Goal: Transaction & Acquisition: Download file/media

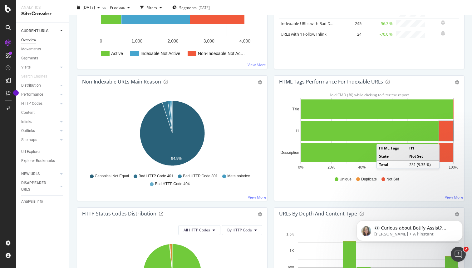
scroll to position [141, 0]
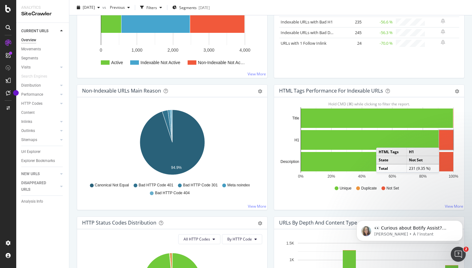
click at [445, 140] on rect "A chart." at bounding box center [446, 140] width 14 height 20
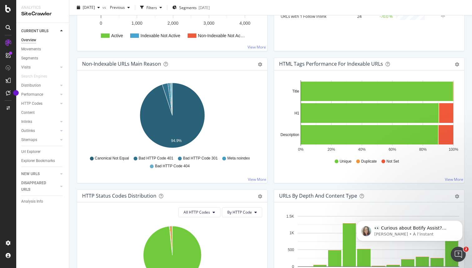
scroll to position [187, 0]
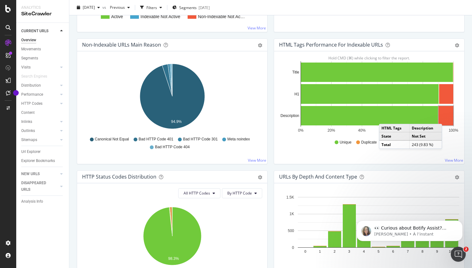
click at [448, 117] on rect "A chart." at bounding box center [446, 115] width 15 height 19
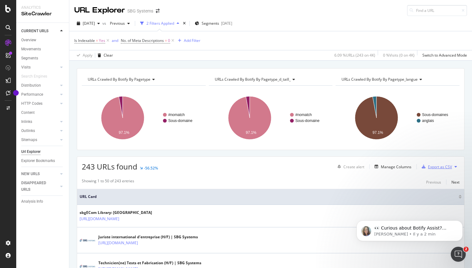
click at [442, 167] on div "Export as CSV" at bounding box center [440, 166] width 24 height 5
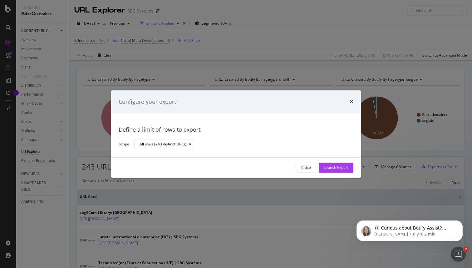
click at [333, 173] on div "Close Launch Export" at bounding box center [236, 167] width 250 height 20
click at [334, 167] on div "Launch Export" at bounding box center [336, 167] width 25 height 5
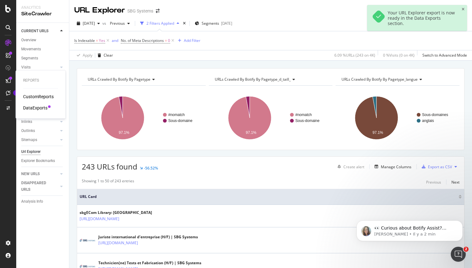
click at [38, 106] on div "DataExports" at bounding box center [35, 108] width 24 height 6
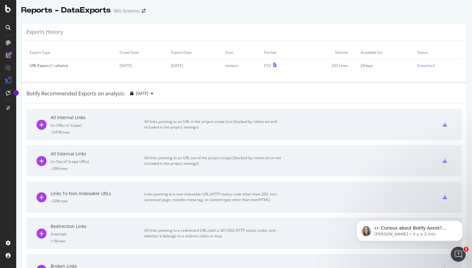
click at [445, 124] on icon at bounding box center [445, 124] width 4 height 4
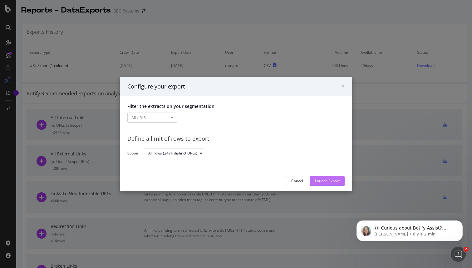
click at [335, 179] on div "Launch Export" at bounding box center [327, 180] width 25 height 5
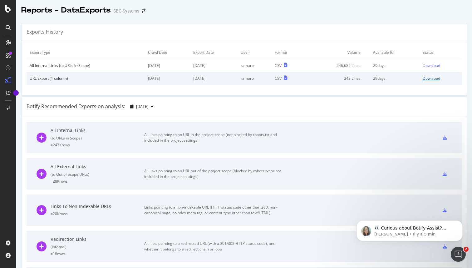
click at [436, 81] on div "Download" at bounding box center [431, 78] width 17 height 5
